Goal: Information Seeking & Learning: Learn about a topic

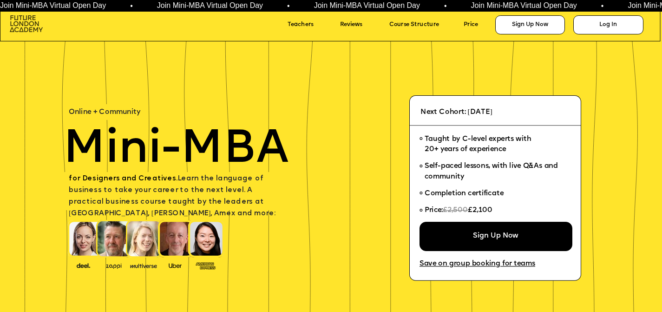
click at [28, 24] on img at bounding box center [26, 23] width 33 height 17
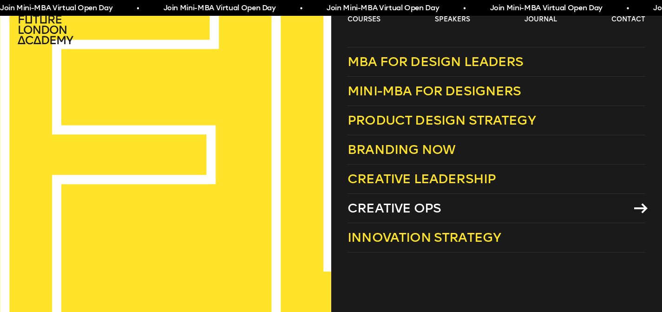
click at [406, 208] on span "Creative Ops" at bounding box center [393, 207] width 93 height 15
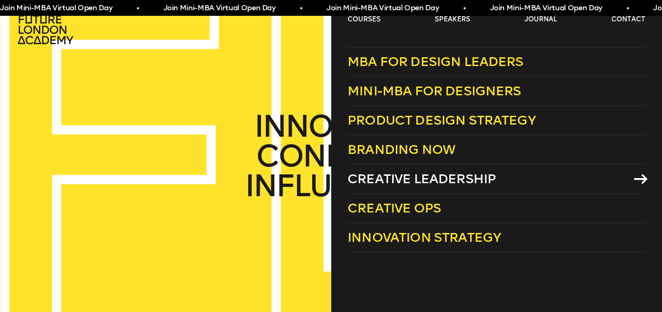
click at [416, 174] on span "Creative Leadership" at bounding box center [421, 178] width 148 height 15
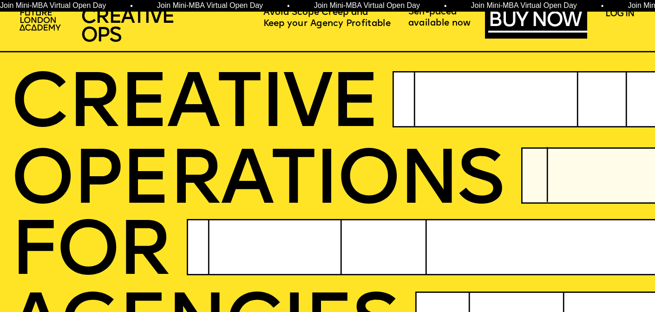
click at [410, 55] on div at bounding box center [324, 205] width 663 height 332
